Goal: Information Seeking & Learning: Learn about a topic

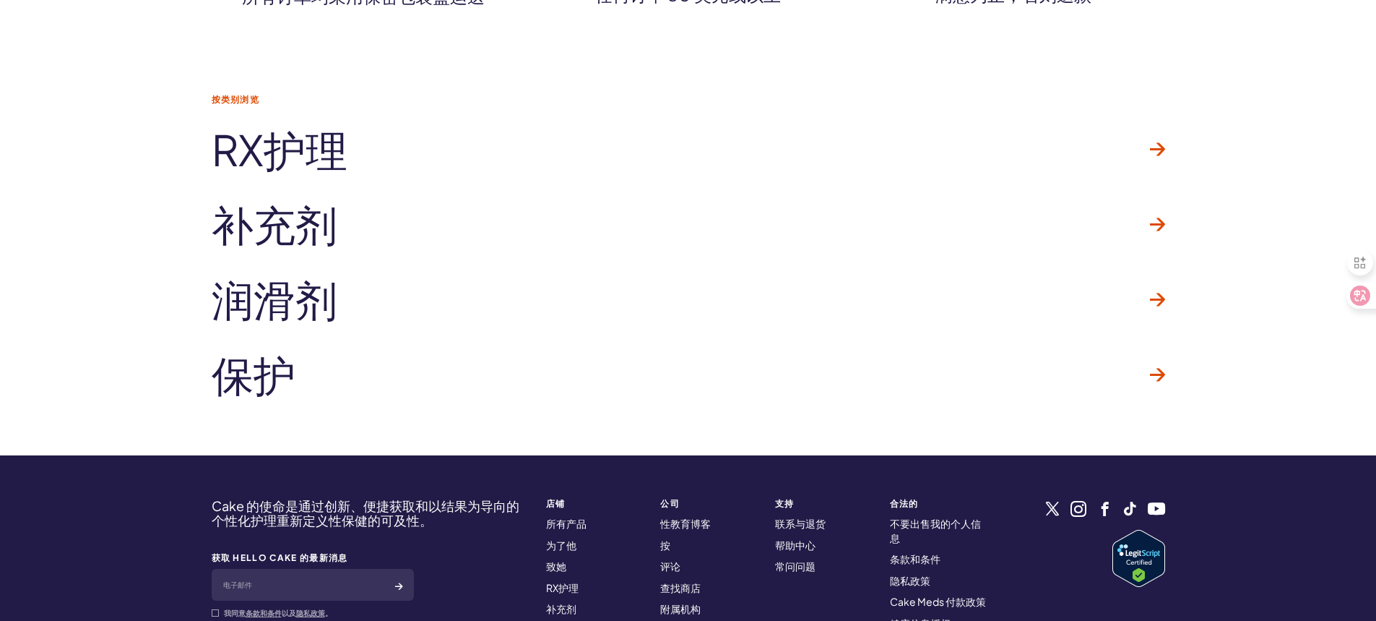
scroll to position [4306, 0]
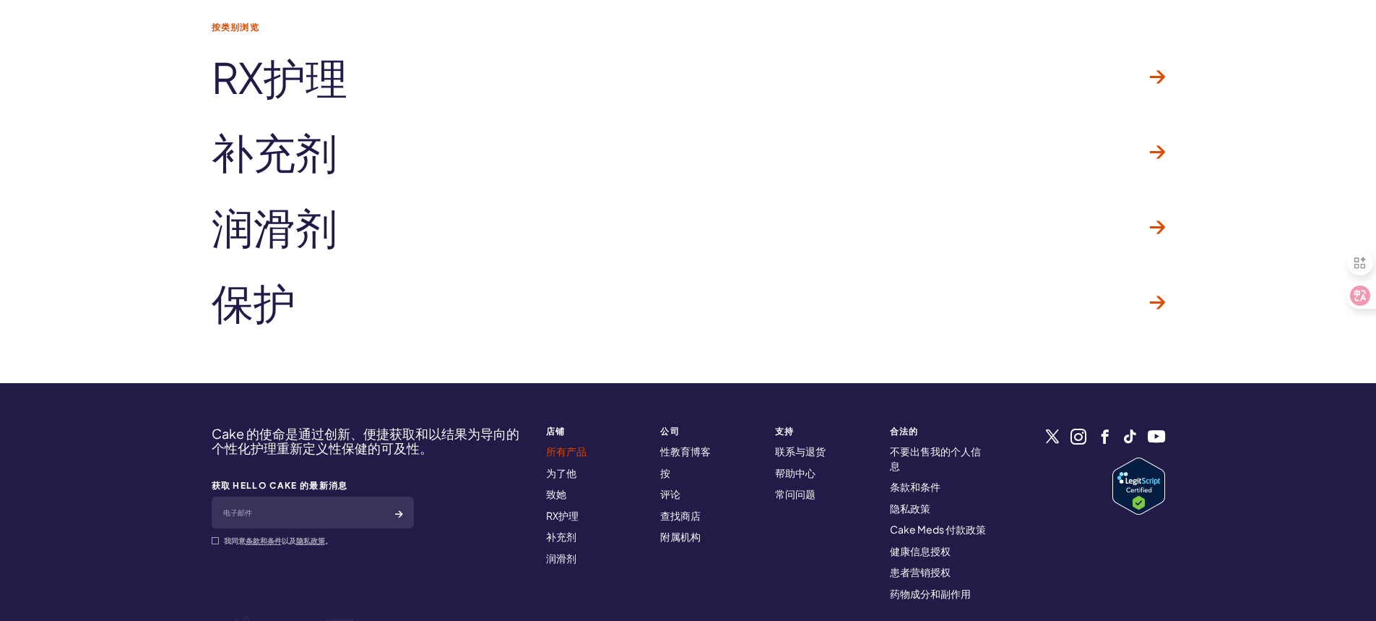
click at [572, 444] on font "所有产品" at bounding box center [566, 450] width 40 height 13
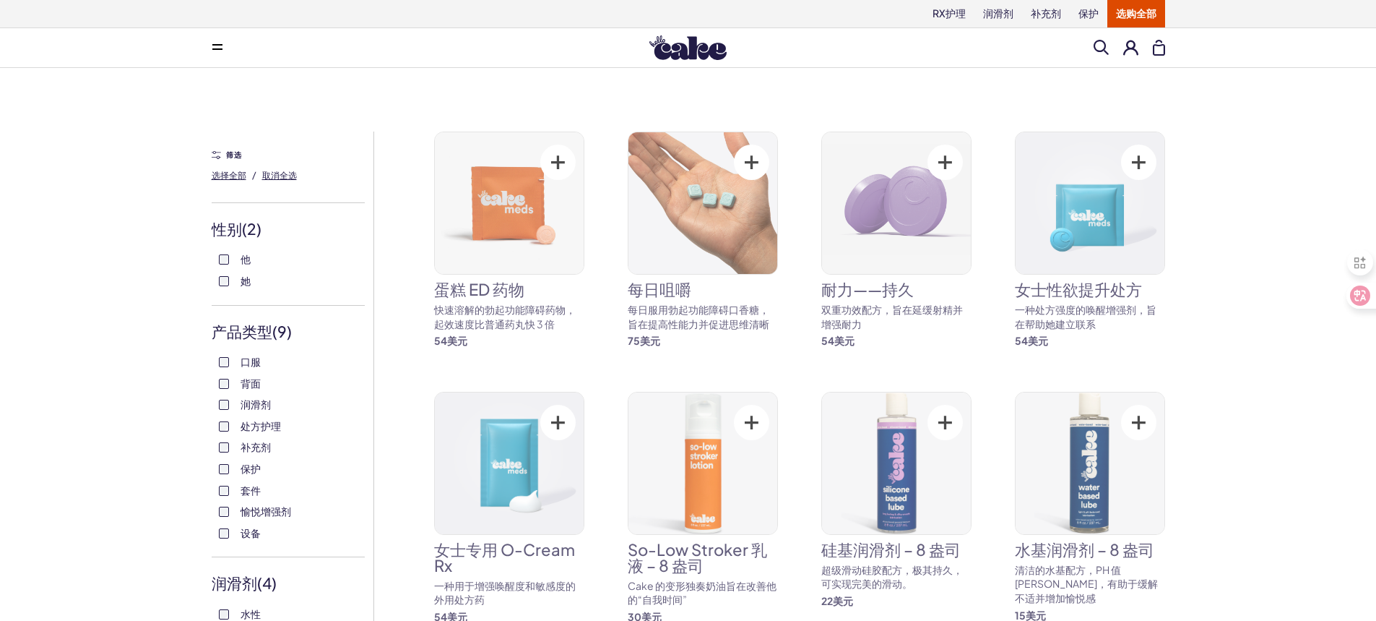
click at [224, 419] on label "处方护理" at bounding box center [288, 426] width 139 height 14
click at [223, 441] on label "补充剂" at bounding box center [288, 447] width 139 height 14
click at [224, 457] on div "口服 背面 润滑剂 处方护理 补充剂 保护 套件 愉悦增强剂 设备" at bounding box center [288, 447] width 153 height 185
click at [223, 496] on label "套件" at bounding box center [288, 490] width 139 height 14
click at [223, 518] on label "愉悦增强剂" at bounding box center [288, 511] width 139 height 14
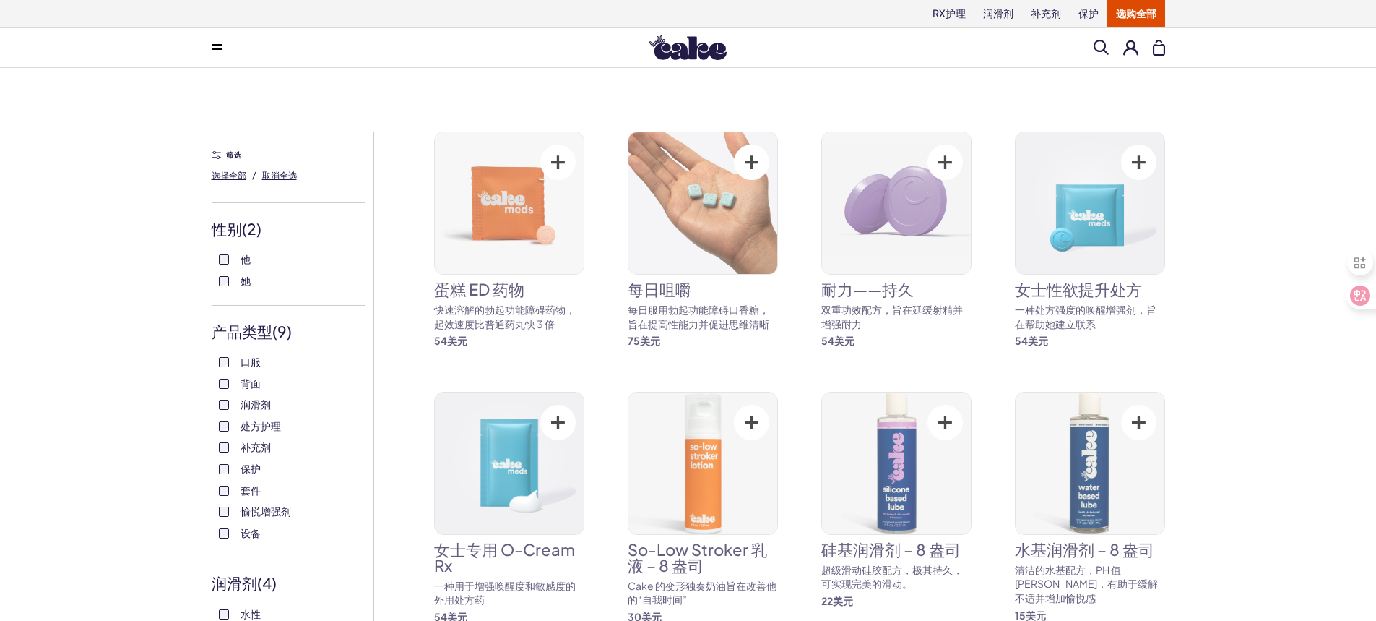
scroll to position [361, 0]
click at [226, 394] on div "口服 背面 润滑剂 处方护理 补充剂 保护 套件 愉悦增强剂 设备" at bounding box center [288, 447] width 153 height 185
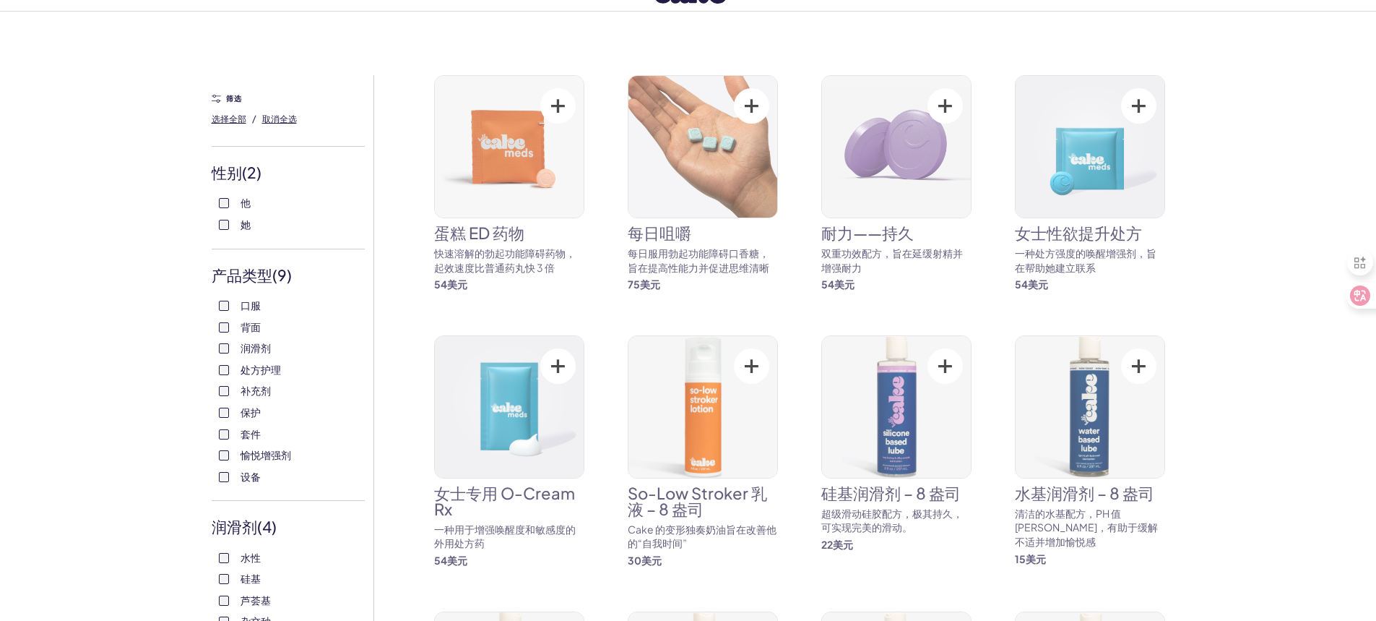
scroll to position [217, 0]
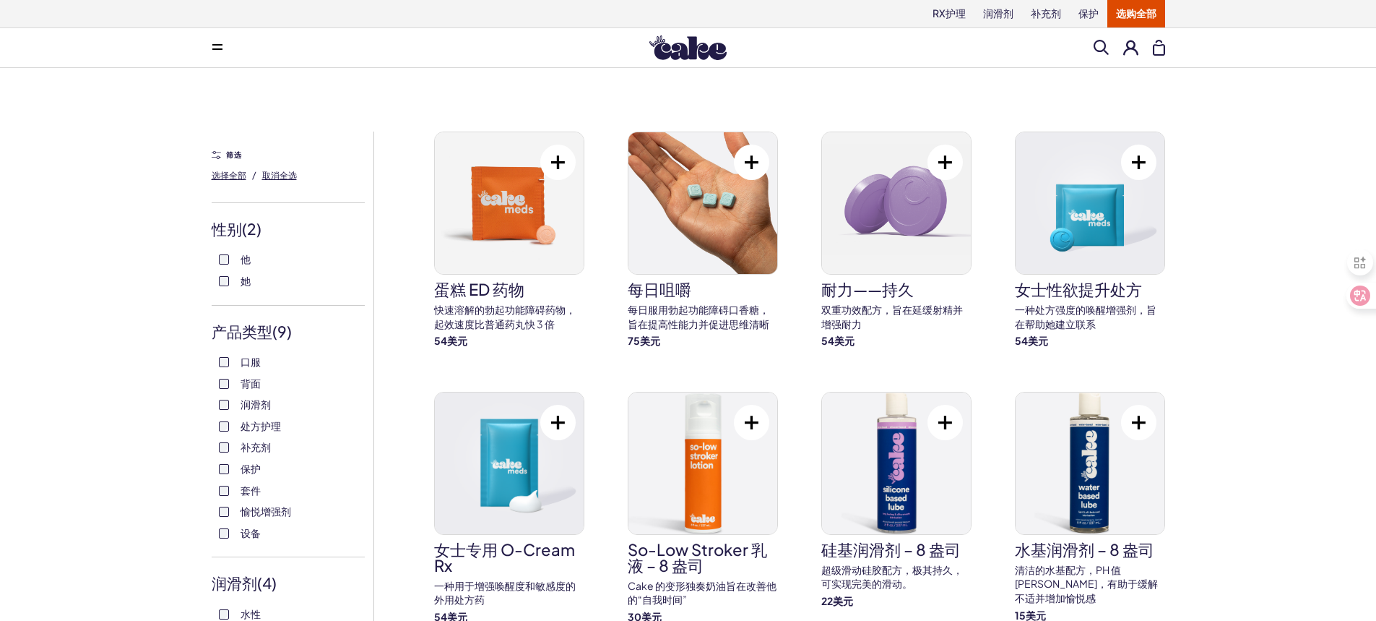
click at [226, 230] on div "性别 ( 2 ) 他 她" at bounding box center [288, 261] width 153 height 87
click at [269, 176] on font "取消全选" at bounding box center [279, 175] width 35 height 11
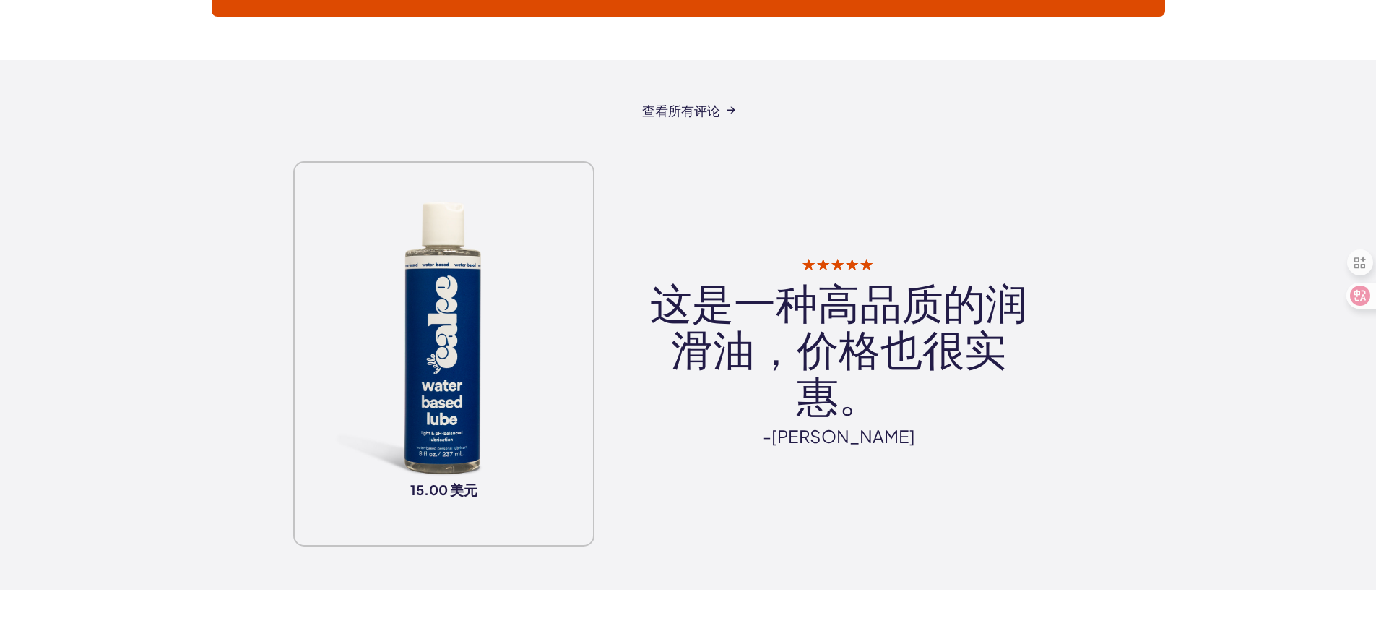
scroll to position [4551, 0]
